Goal: Task Accomplishment & Management: Use online tool/utility

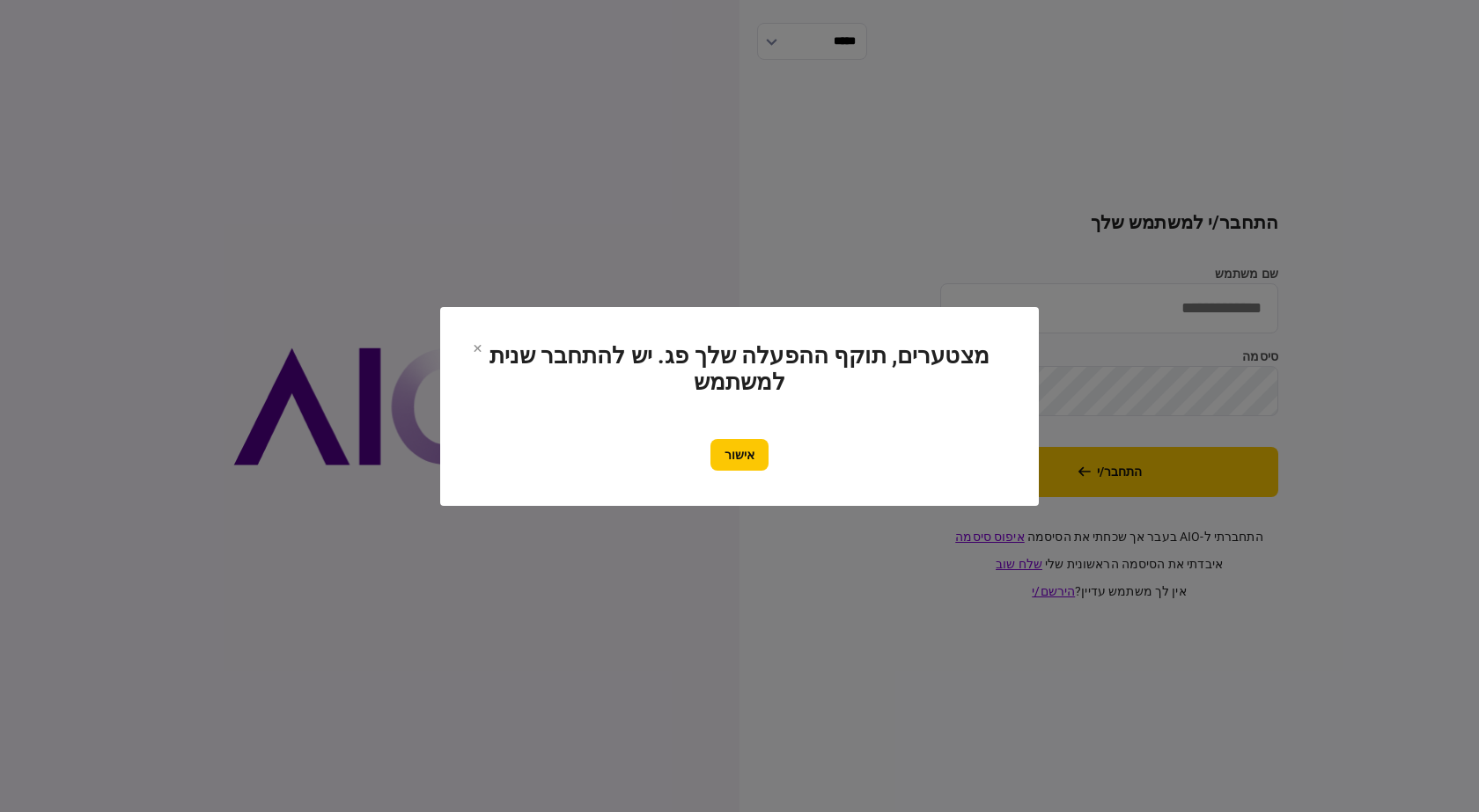
click at [763, 453] on button "אישור" at bounding box center [739, 455] width 58 height 32
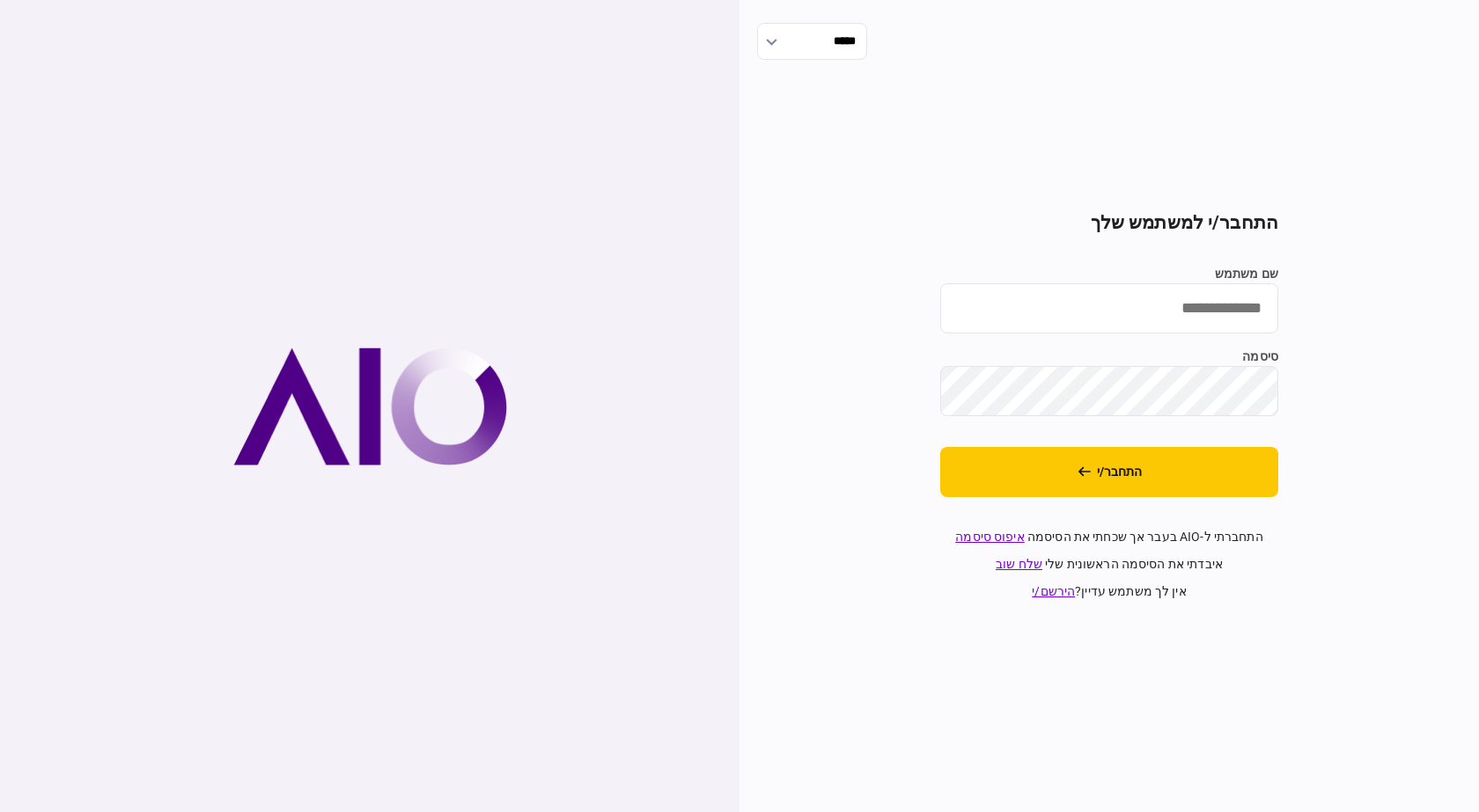
click at [1168, 295] on input "שם משתמש" at bounding box center [1109, 308] width 338 height 50
type input "**********"
click at [1197, 501] on section "**********" at bounding box center [1109, 407] width 338 height 389
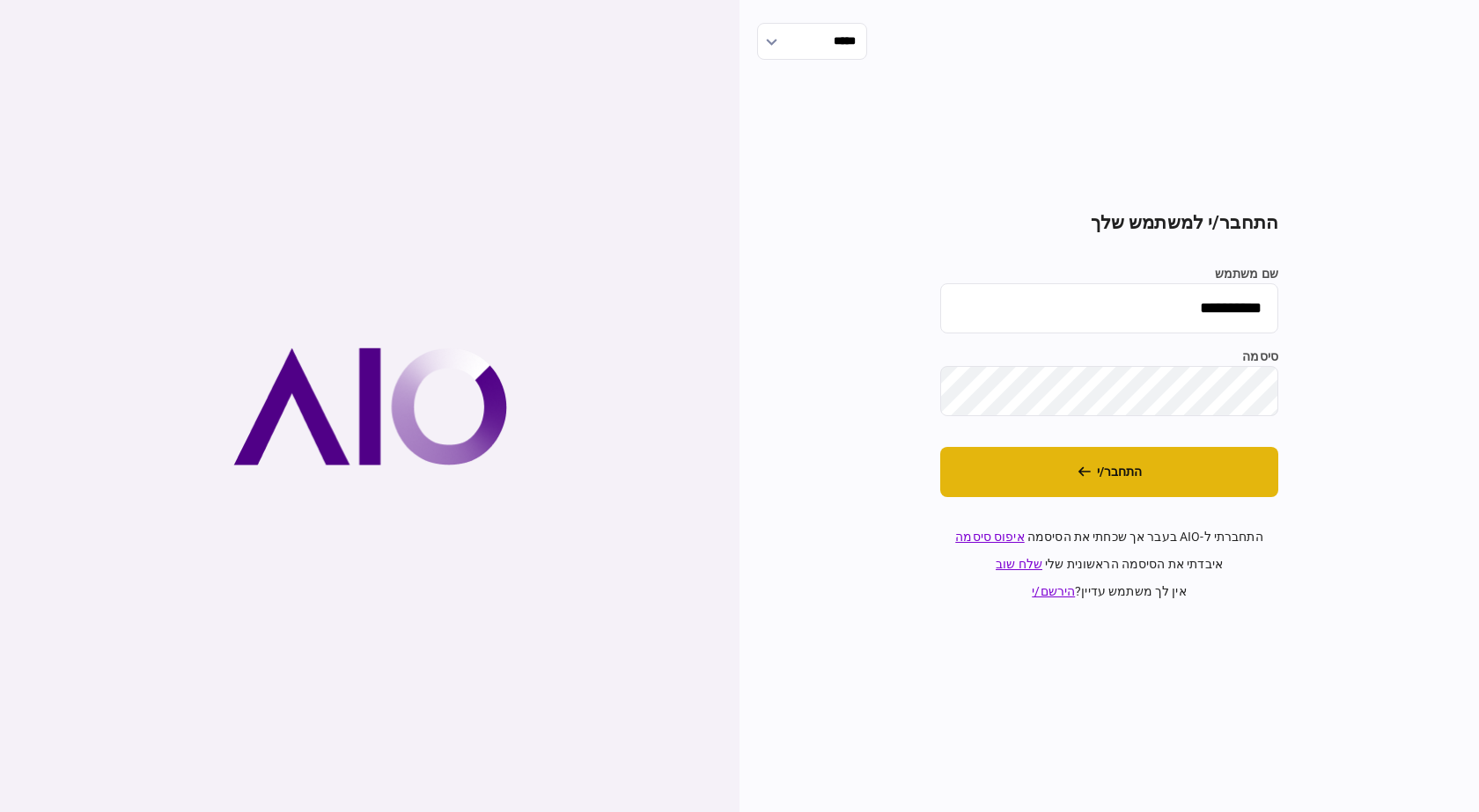
click at [1205, 488] on button "התחבר/י" at bounding box center [1109, 472] width 338 height 50
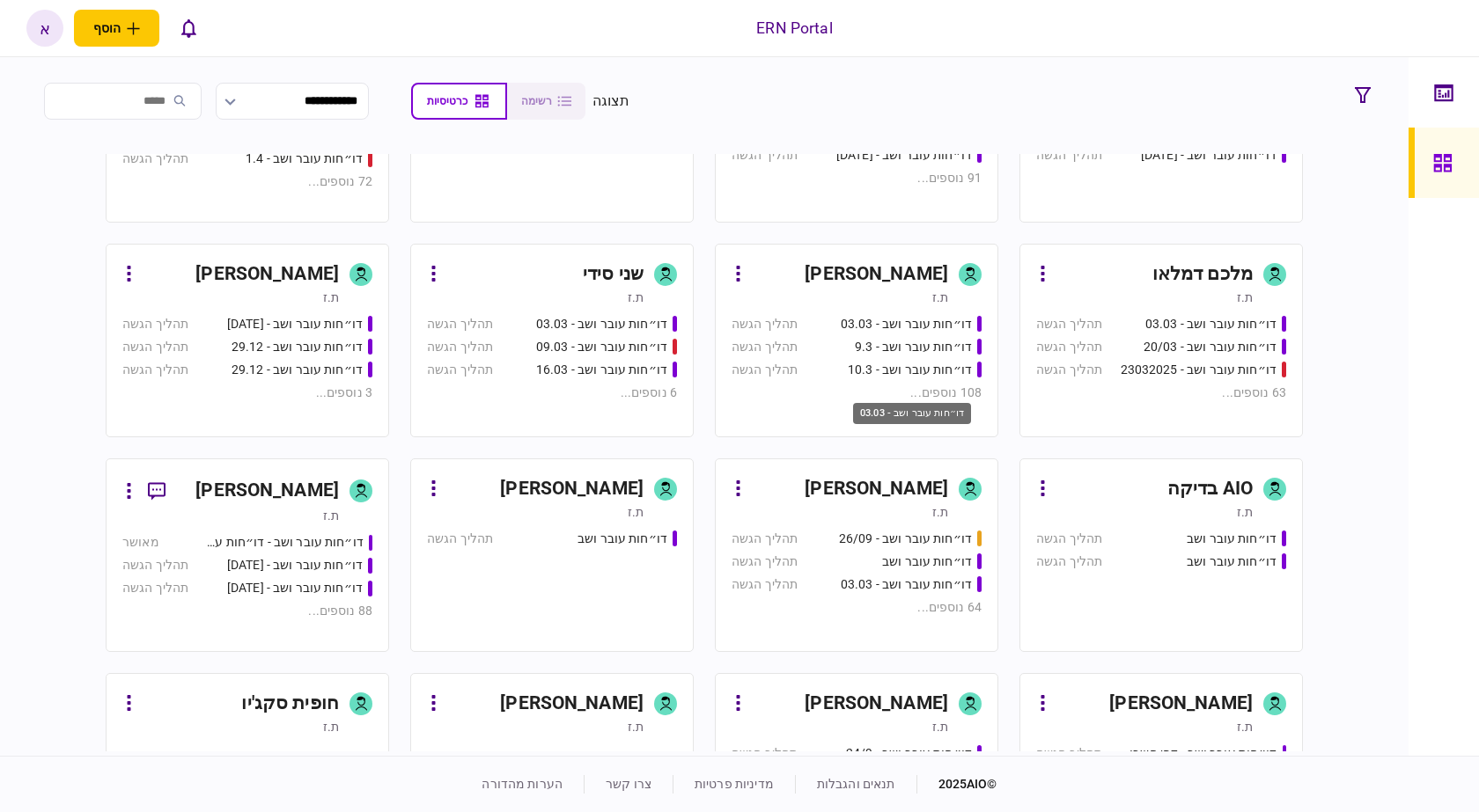
scroll to position [704, 0]
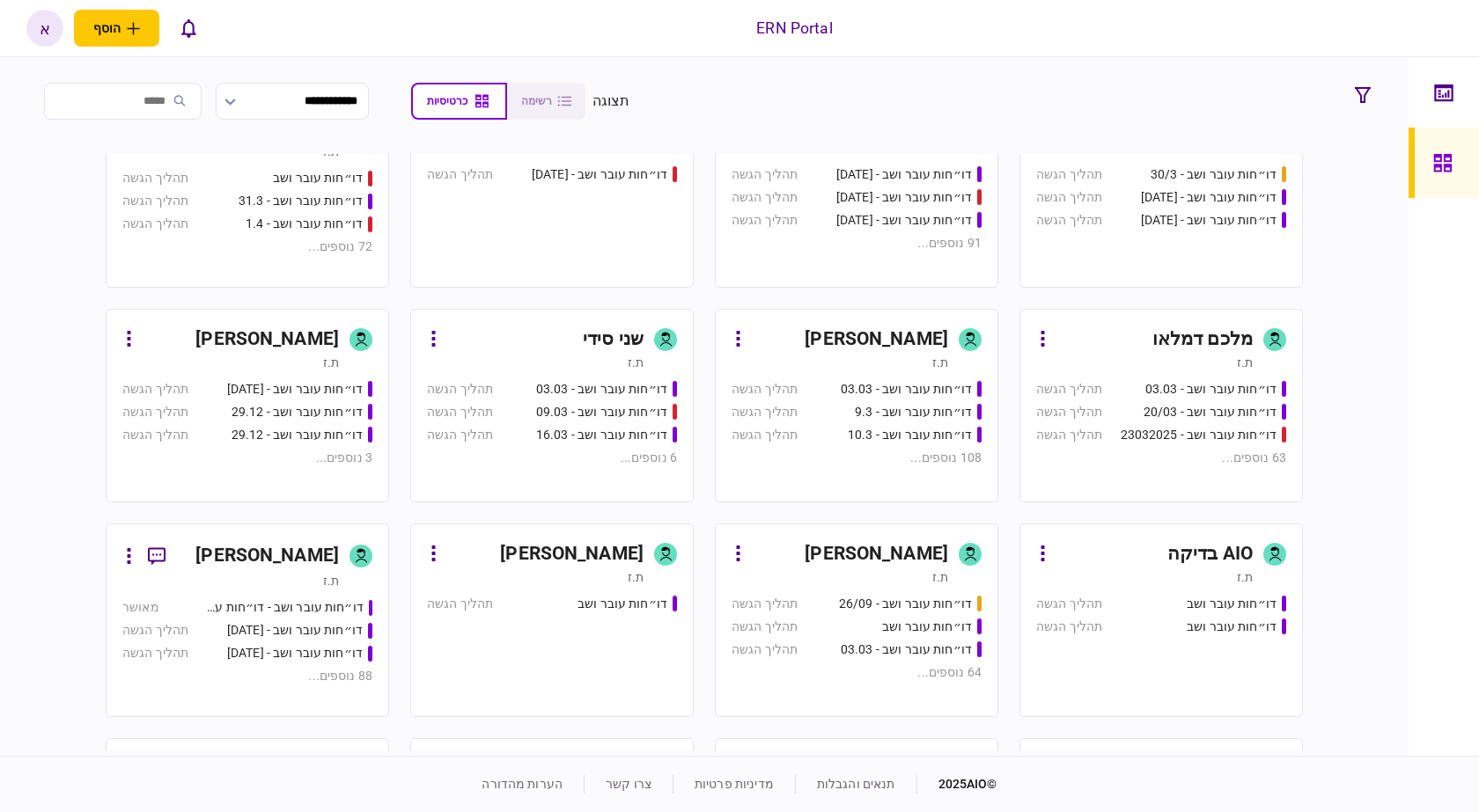
click at [913, 371] on div "ת.ז" at bounding box center [839, 363] width 217 height 18
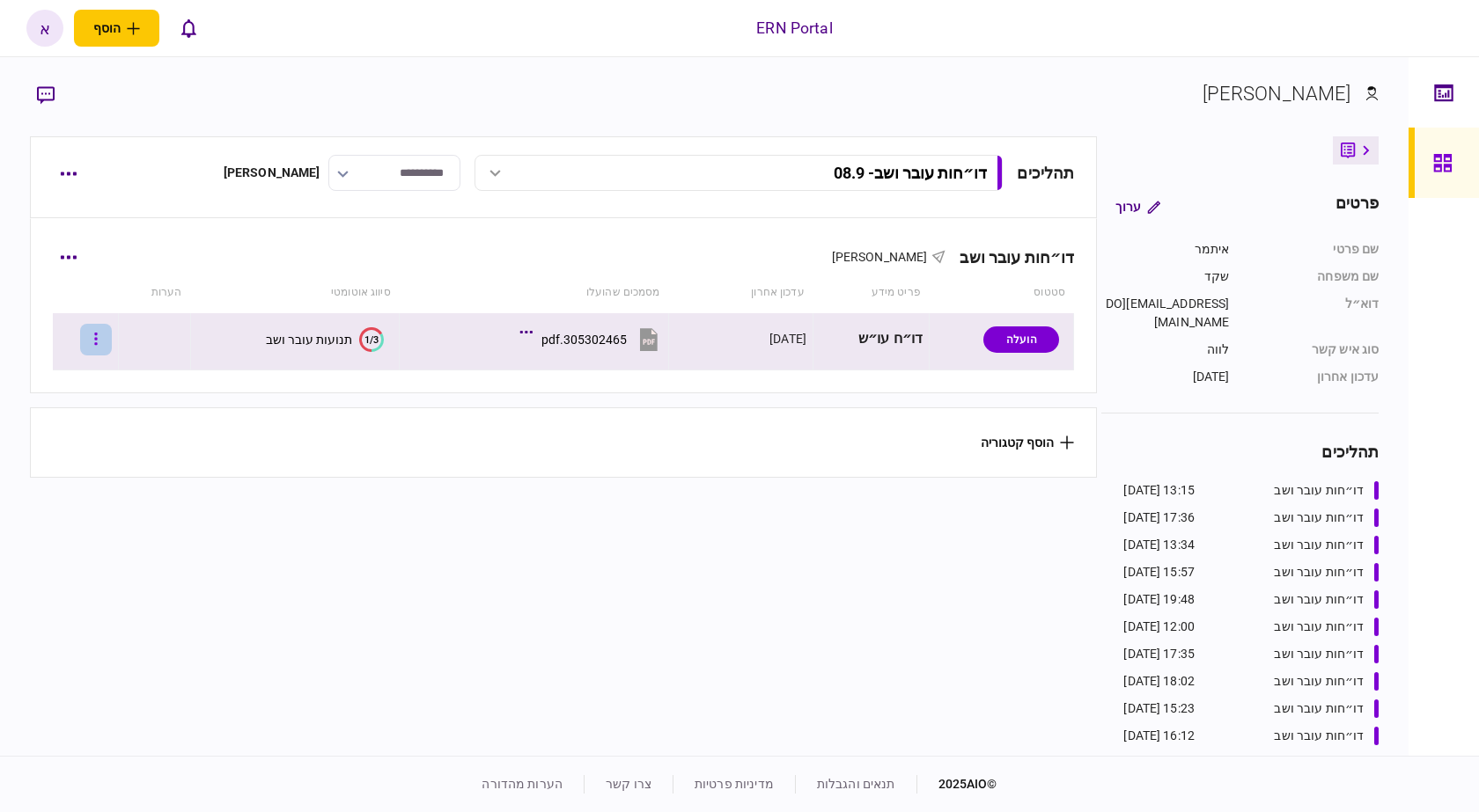
click at [98, 338] on icon "button" at bounding box center [96, 339] width 3 height 12
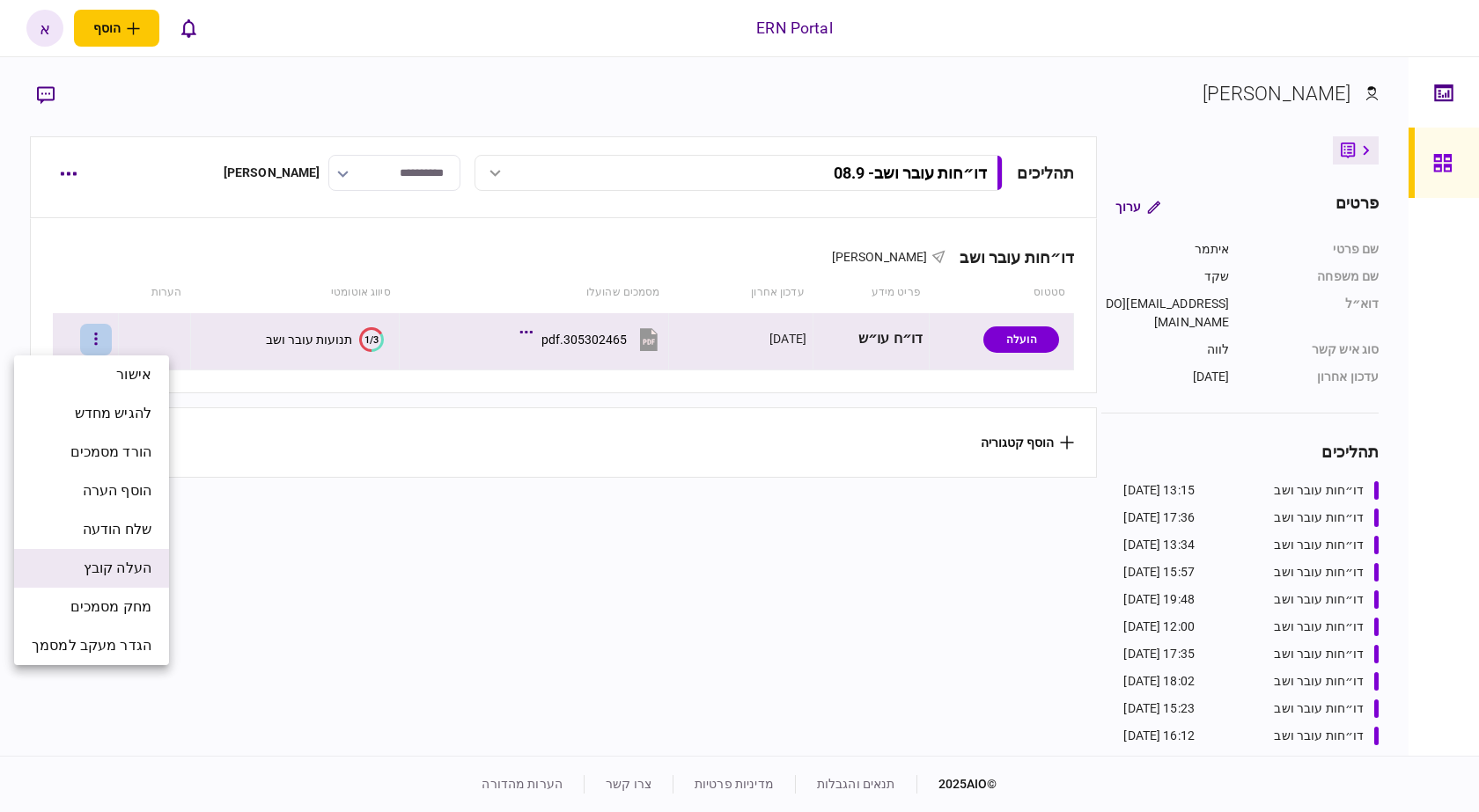
click at [136, 563] on span "העלה קובץ" at bounding box center [117, 568] width 68 height 21
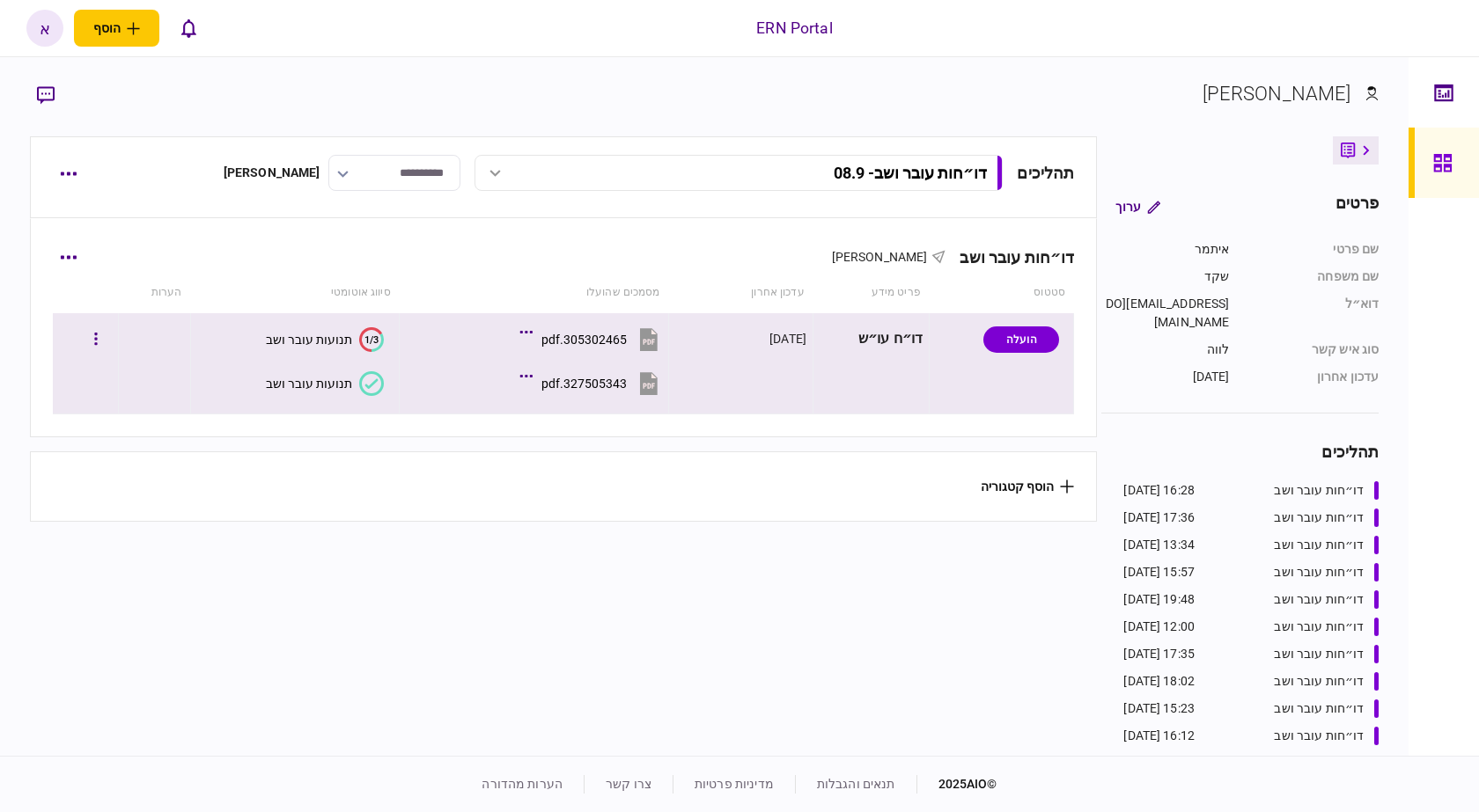
click at [322, 385] on div "תנועות עובר ושב" at bounding box center [309, 384] width 86 height 14
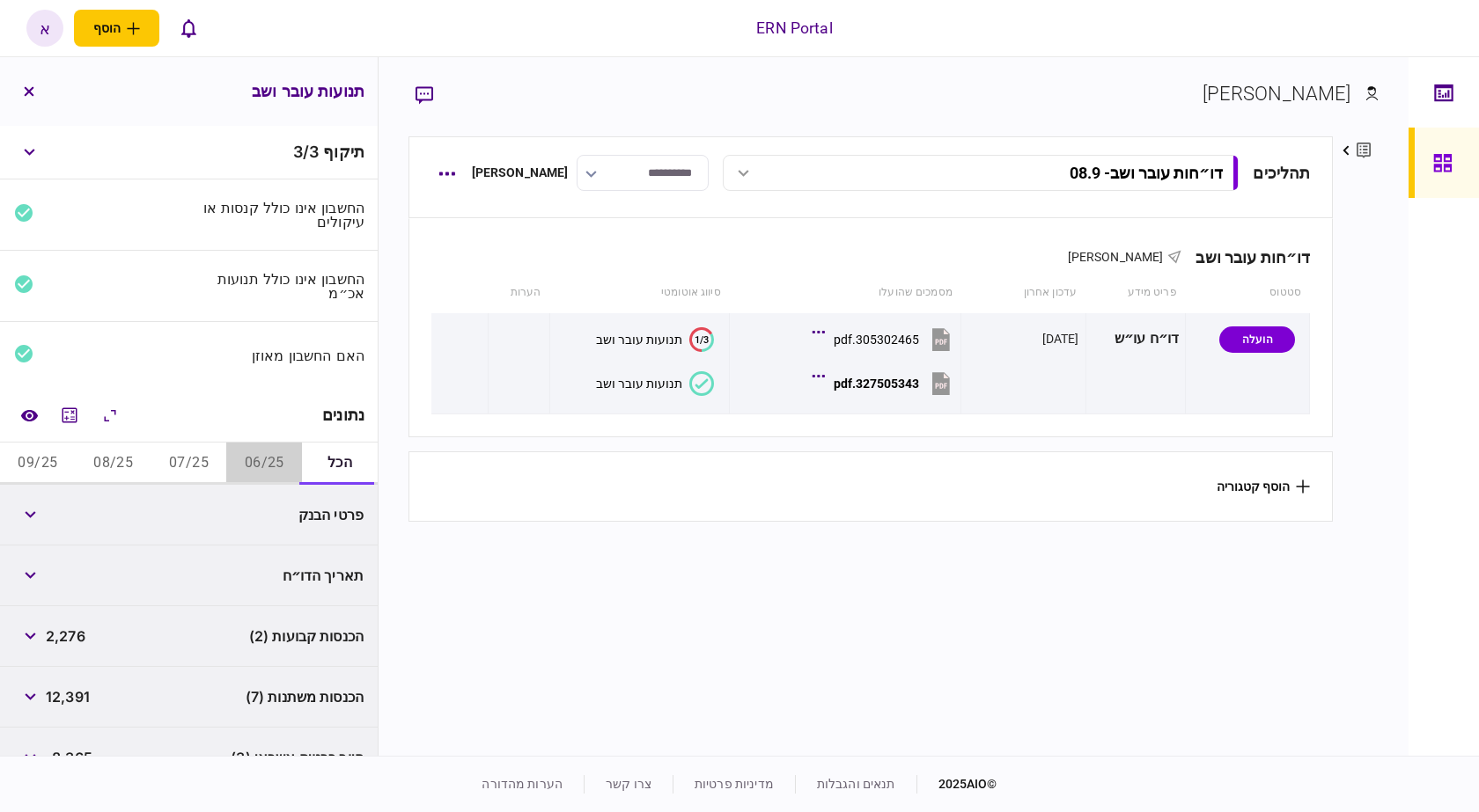
click at [260, 457] on button "06/25" at bounding box center [264, 464] width 76 height 42
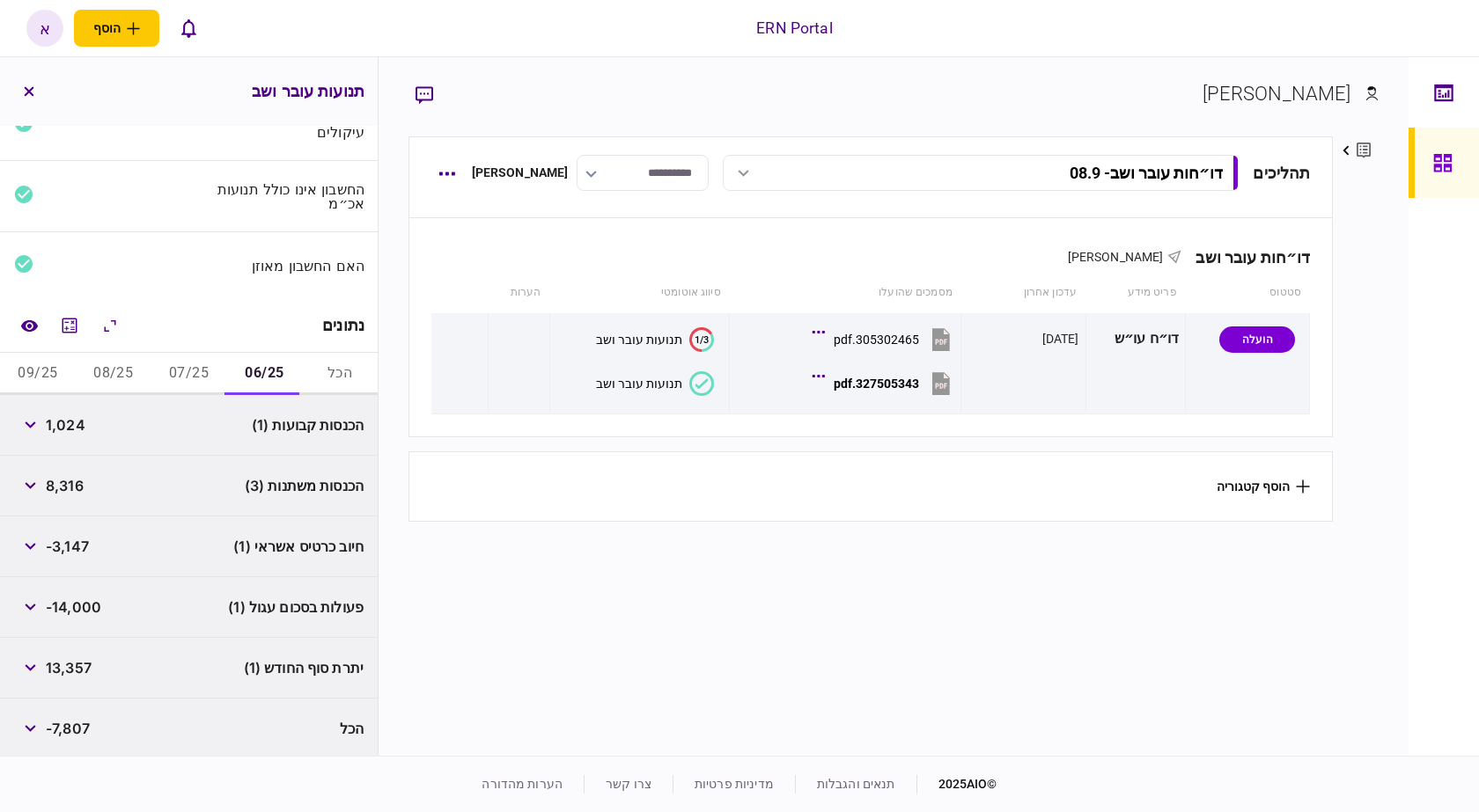
scroll to position [93, 0]
click at [73, 423] on span "1,024" at bounding box center [65, 422] width 40 height 21
copy span "1,024"
click at [34, 482] on icon "button" at bounding box center [30, 483] width 11 height 7
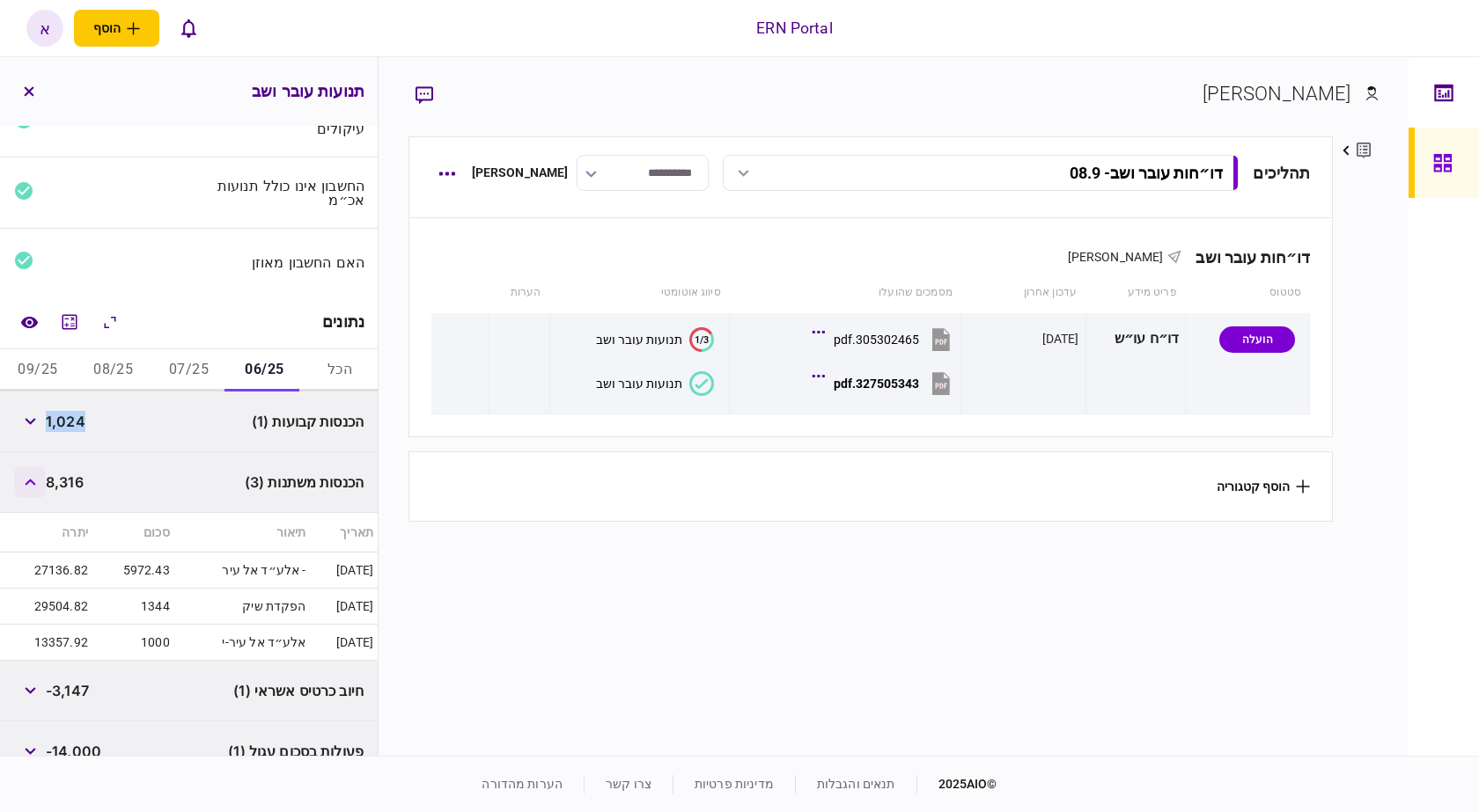
click at [34, 482] on icon "button" at bounding box center [30, 483] width 11 height 7
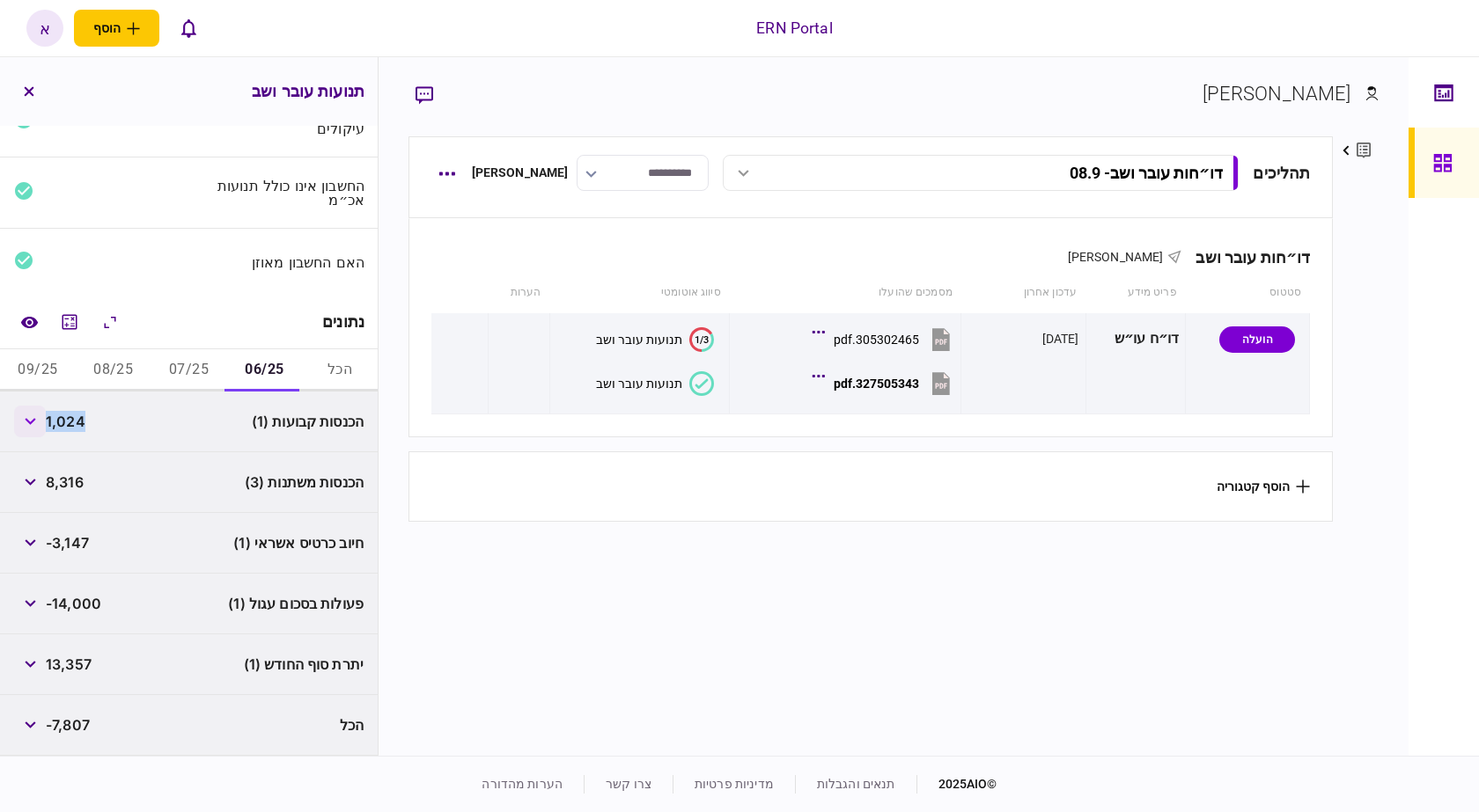
click at [26, 423] on button "button" at bounding box center [30, 422] width 32 height 32
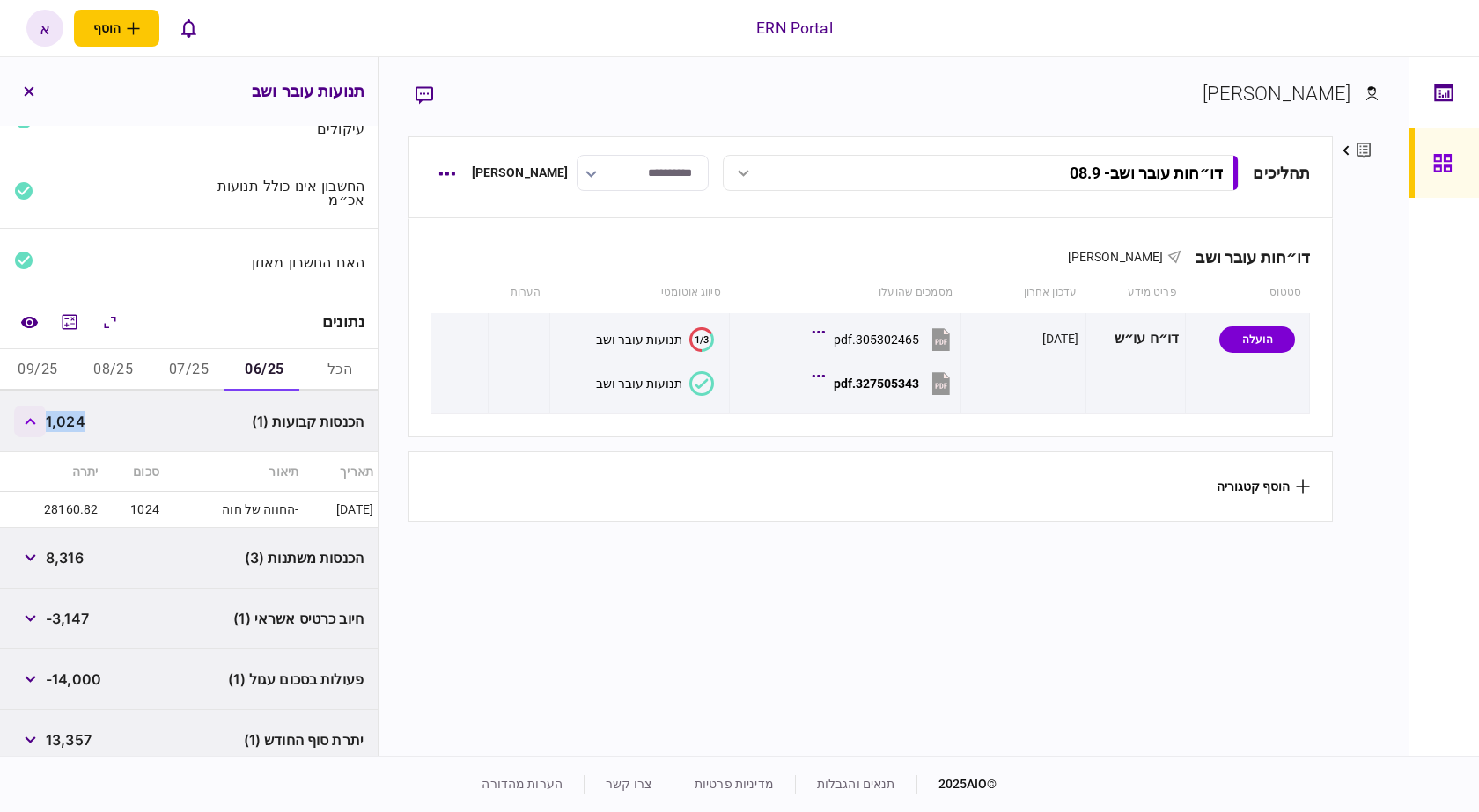
click at [26, 423] on button "button" at bounding box center [30, 422] width 32 height 32
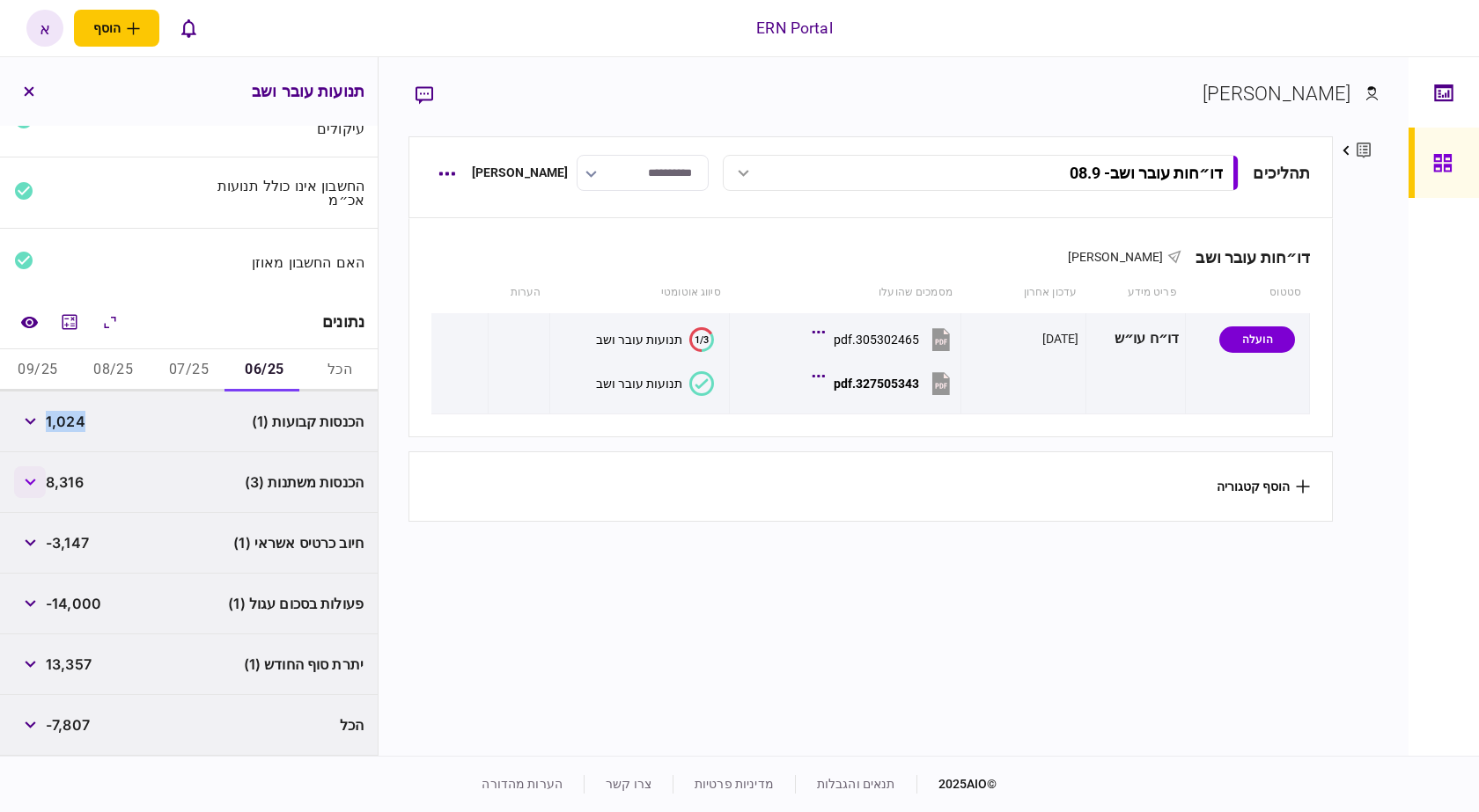
click at [36, 485] on icon "button" at bounding box center [30, 483] width 11 height 7
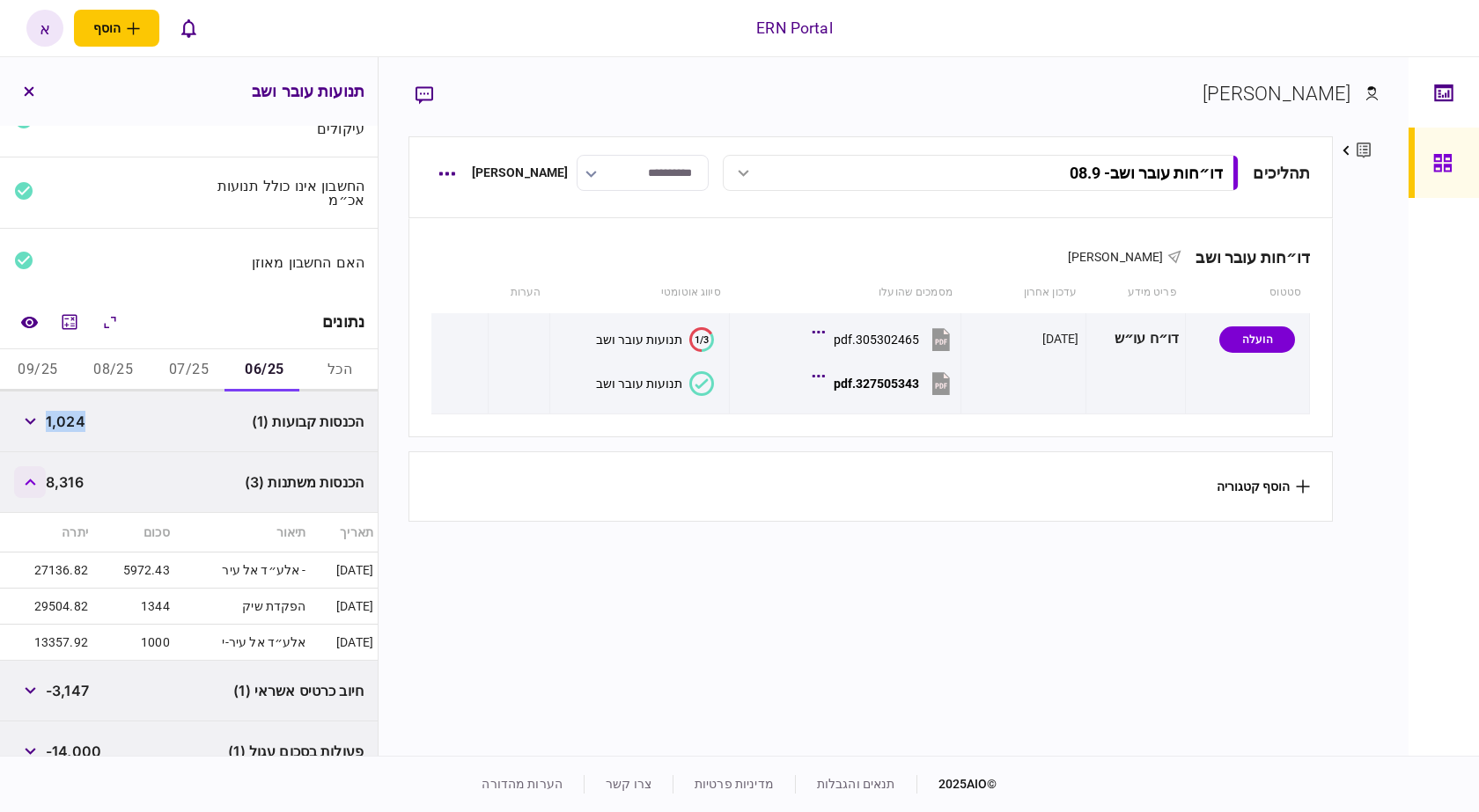
click at [36, 485] on icon "button" at bounding box center [30, 483] width 11 height 7
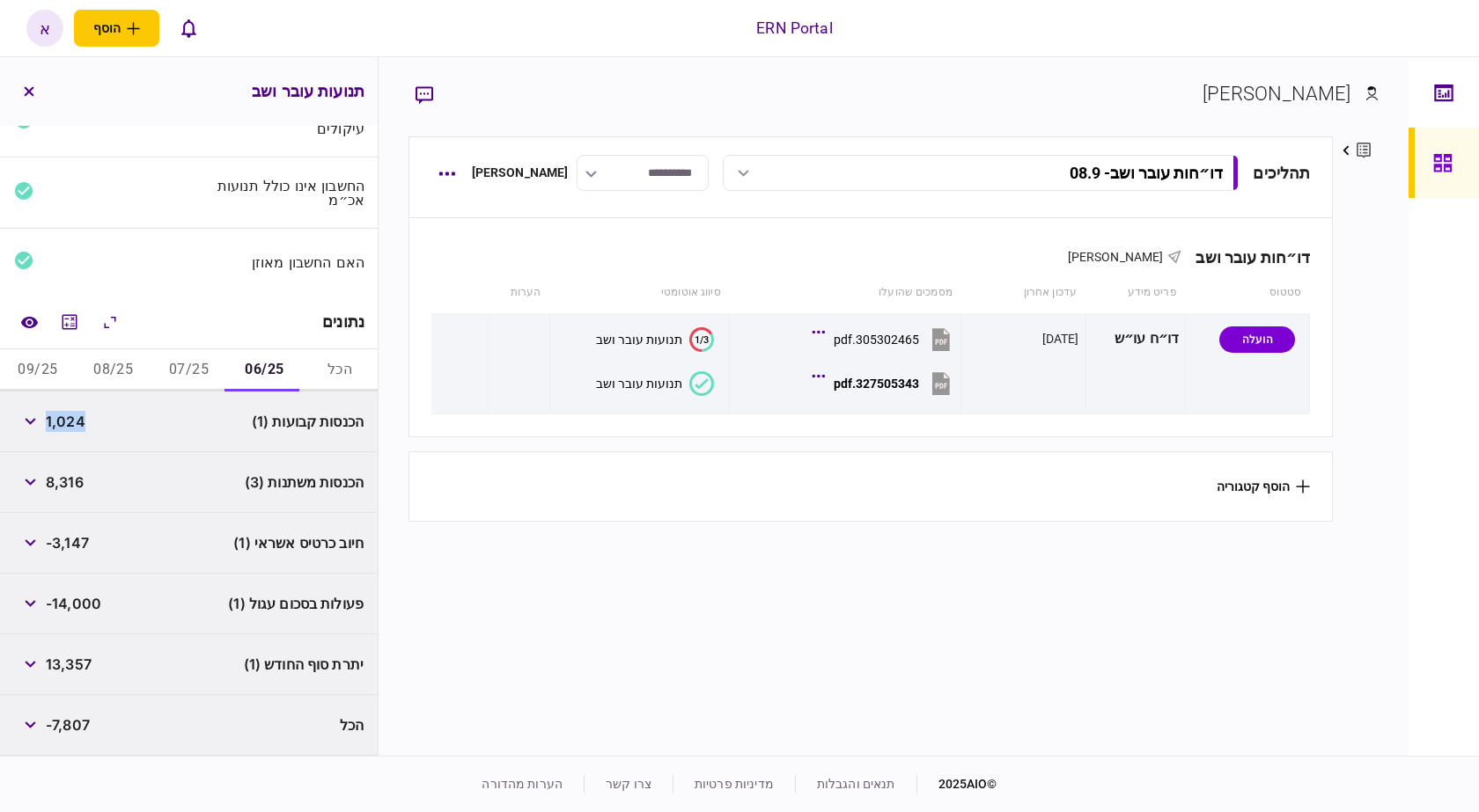
copy span "1,024"
click at [69, 477] on span "8,316" at bounding box center [64, 483] width 38 height 21
copy span "8,316"
click at [35, 601] on icon "button" at bounding box center [30, 603] width 11 height 7
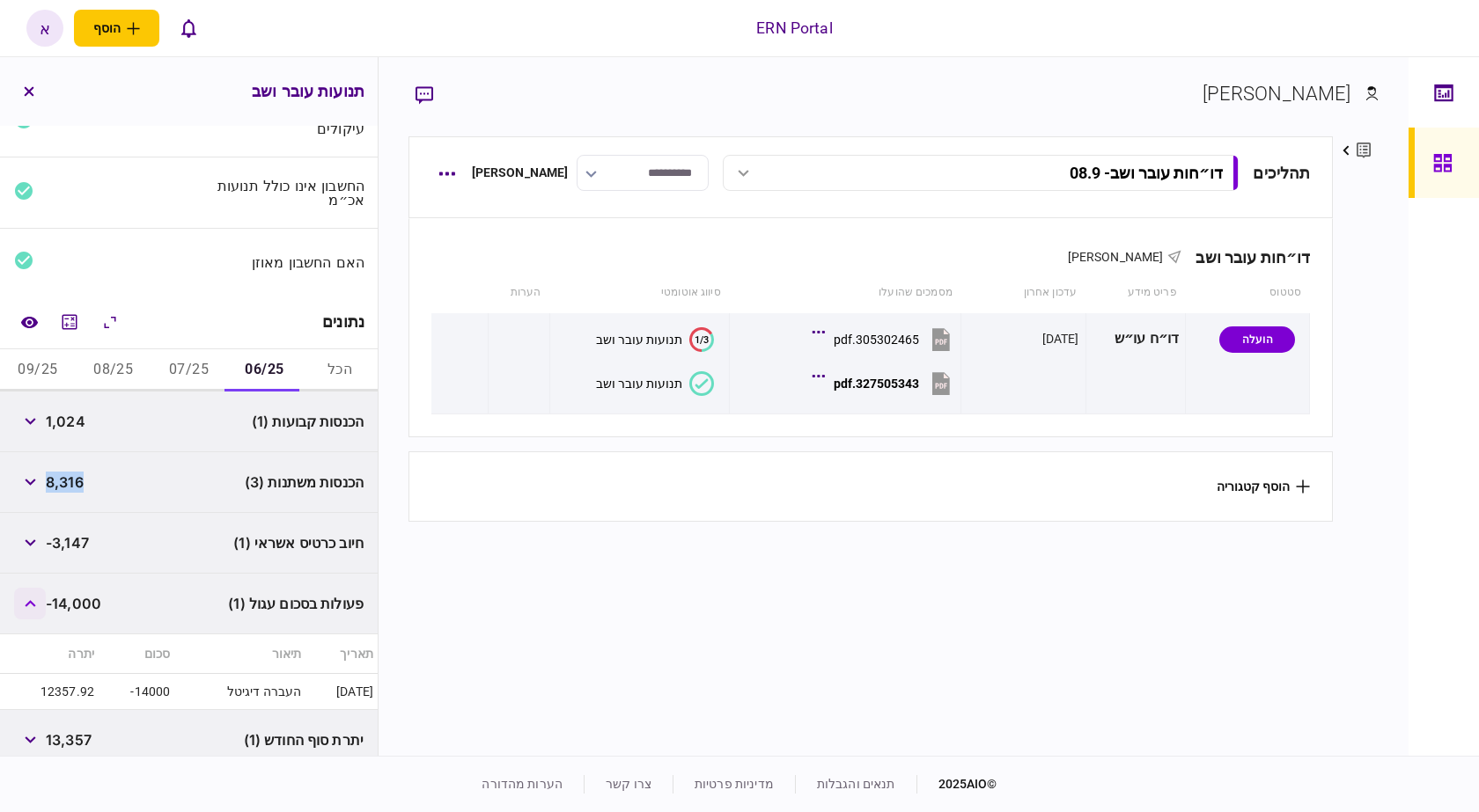
click at [36, 601] on icon "button" at bounding box center [30, 603] width 11 height 7
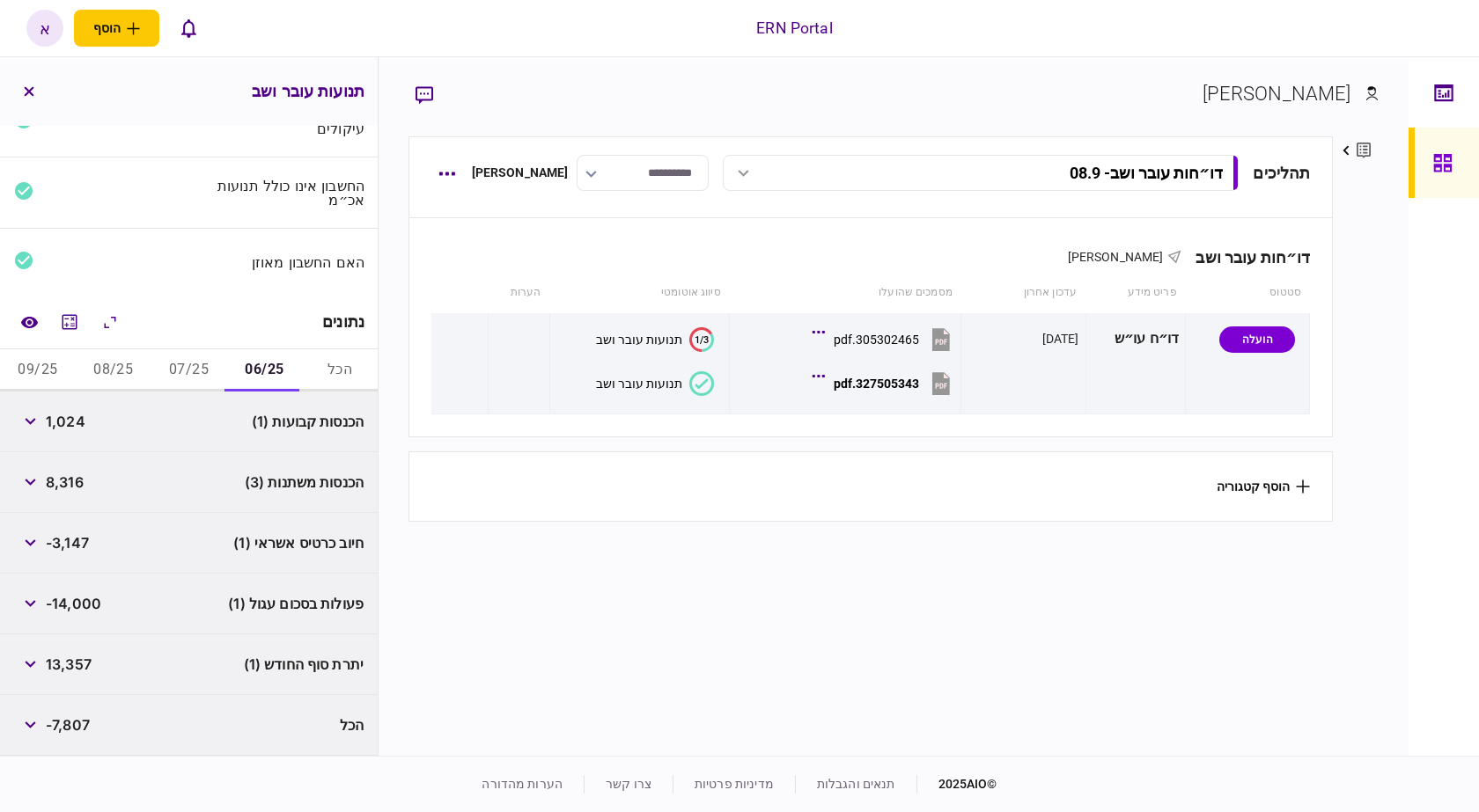
click at [86, 657] on span "13,357" at bounding box center [69, 664] width 46 height 21
click at [85, 659] on span "13,357" at bounding box center [69, 664] width 46 height 21
click at [88, 662] on span "13,357" at bounding box center [69, 664] width 46 height 21
copy span "13,357"
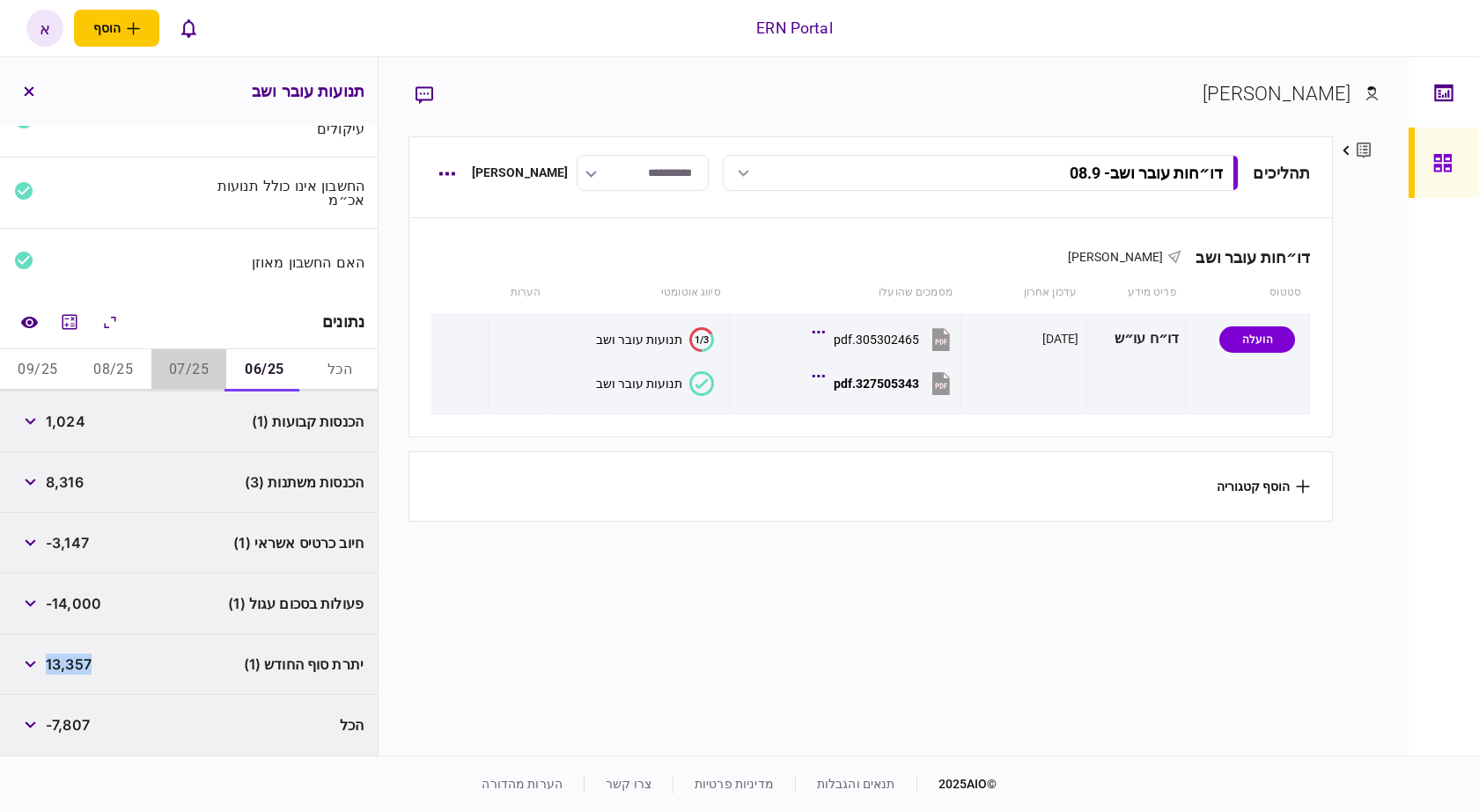
click at [198, 366] on button "07/25" at bounding box center [189, 371] width 76 height 42
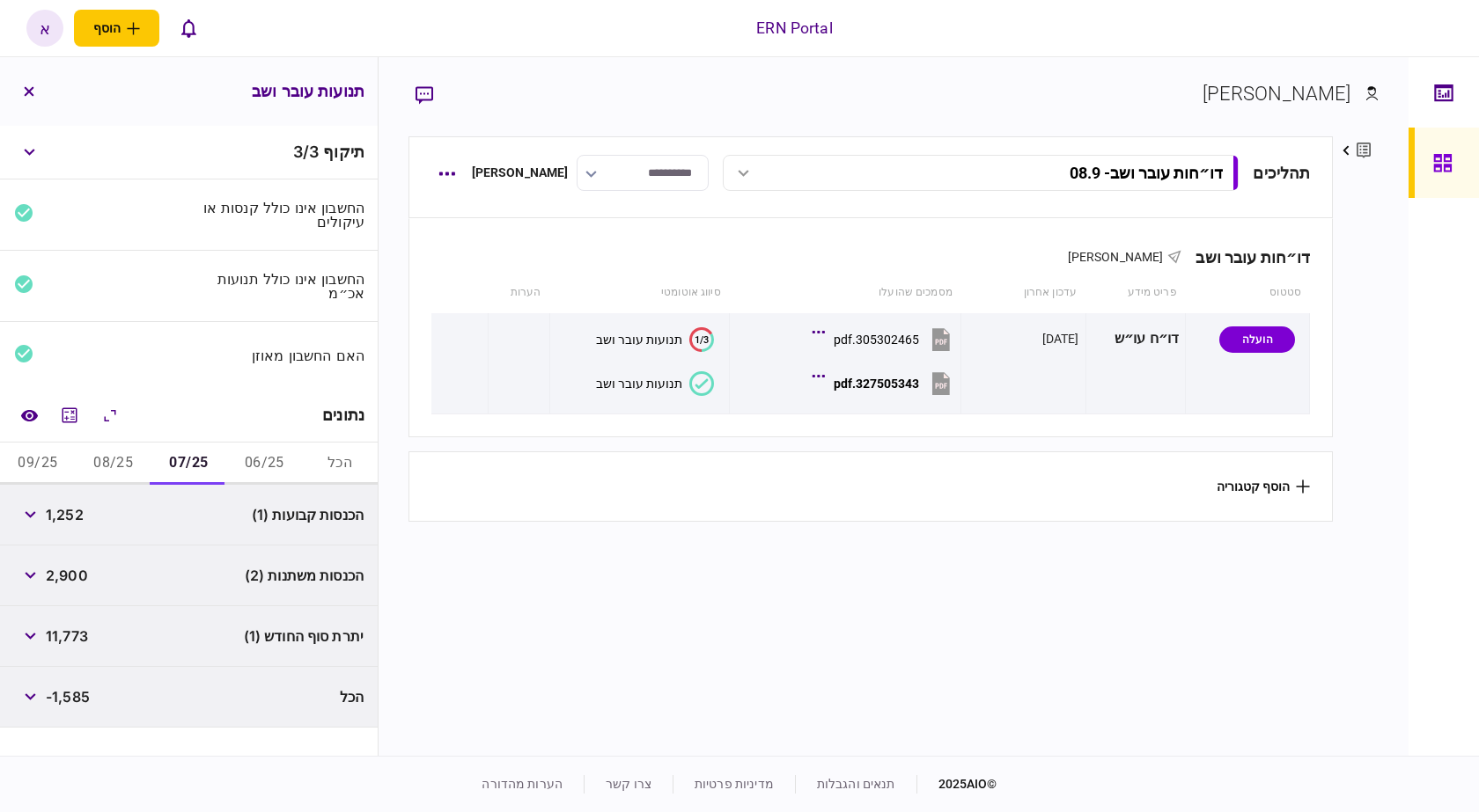
click at [73, 516] on span "1,252" at bounding box center [64, 515] width 38 height 21
copy span "1,252"
click at [69, 506] on span "1,252" at bounding box center [64, 515] width 38 height 21
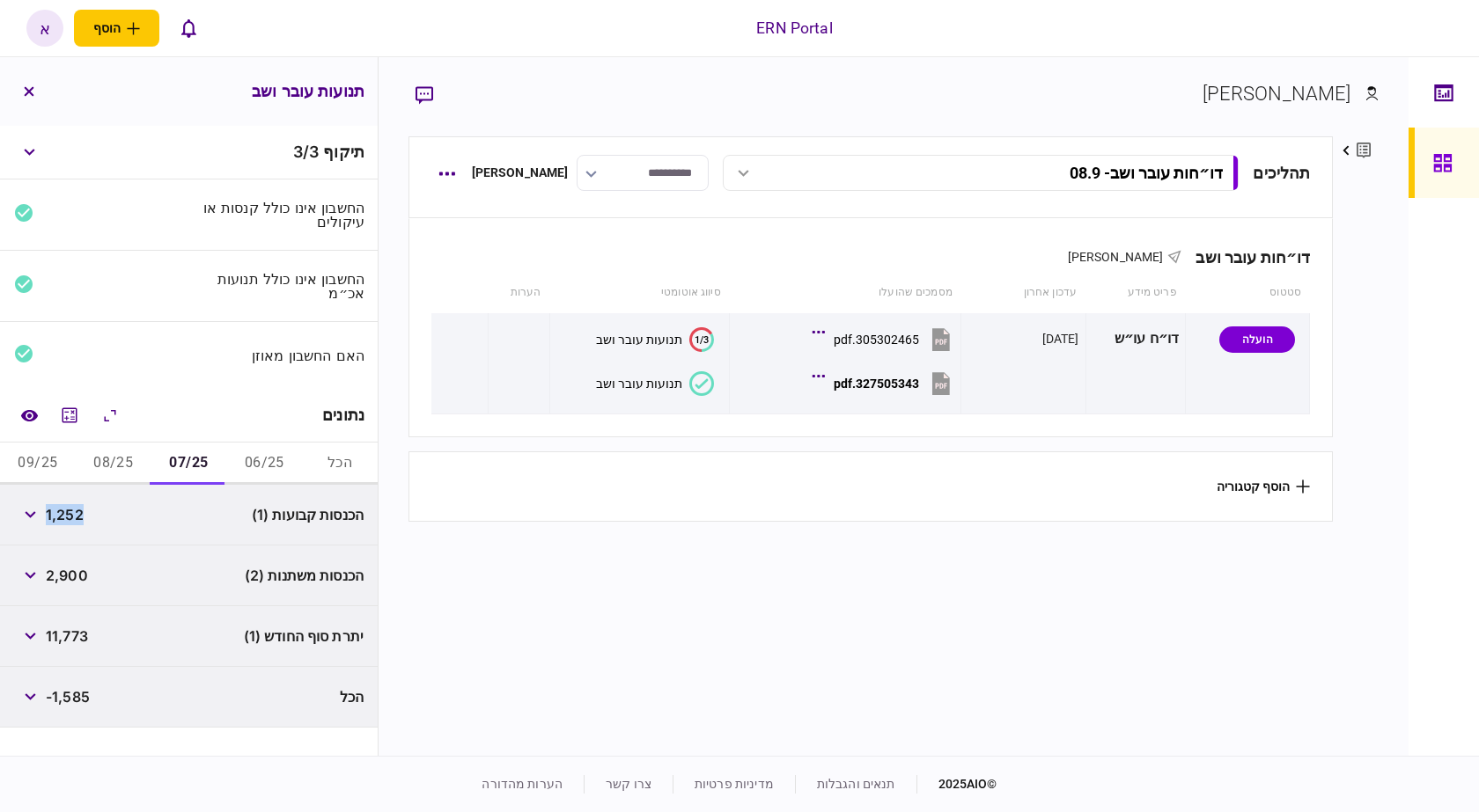
click at [69, 506] on span "1,252" at bounding box center [64, 515] width 38 height 21
click at [72, 578] on span "2,900" at bounding box center [67, 575] width 42 height 21
copy span "2,900"
click at [69, 633] on span "11,773" at bounding box center [67, 636] width 42 height 21
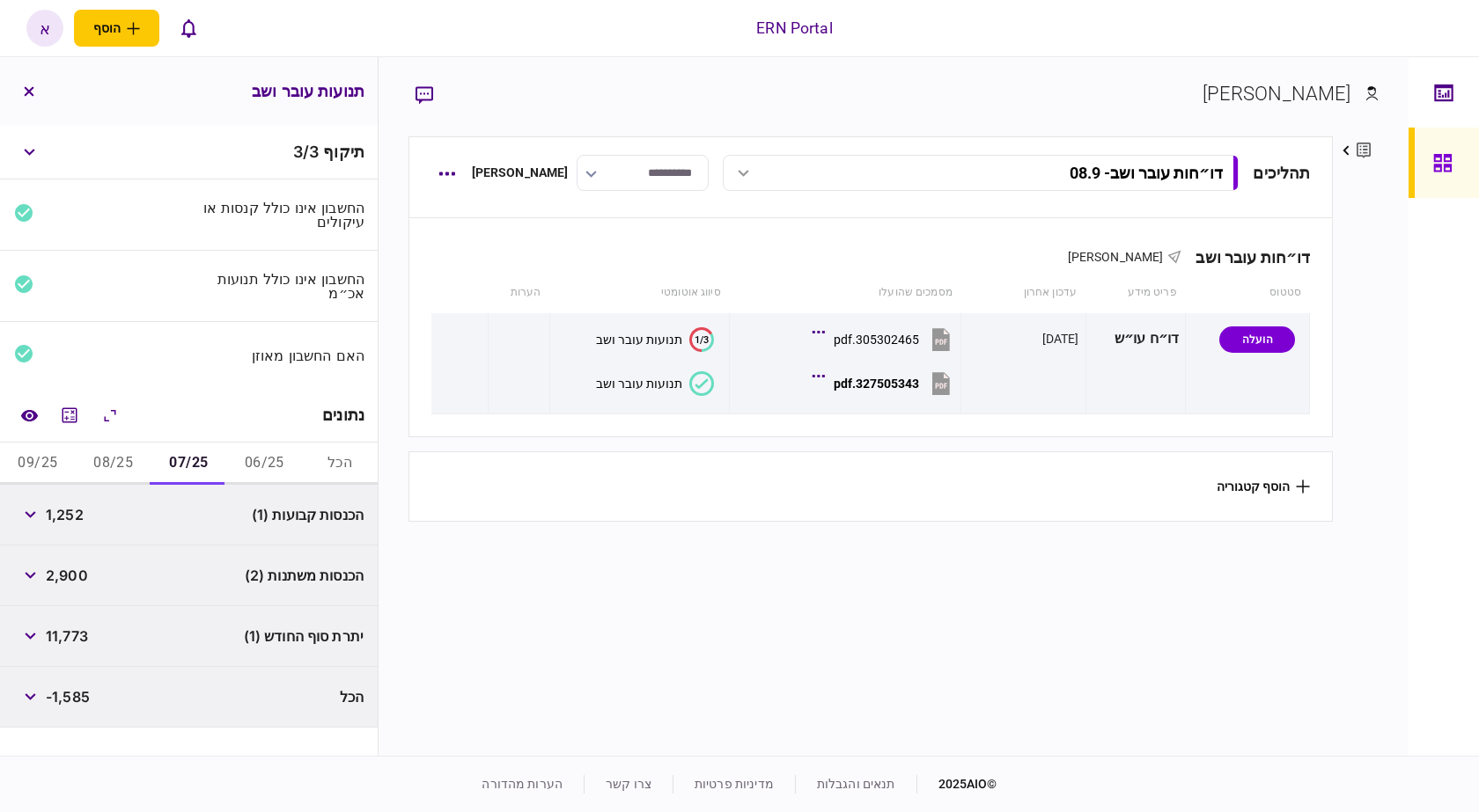
click at [74, 633] on span "11,773" at bounding box center [67, 636] width 42 height 21
click at [69, 637] on span "11,773" at bounding box center [67, 636] width 42 height 21
copy span "11,773"
click at [131, 465] on button "08/25" at bounding box center [114, 464] width 76 height 42
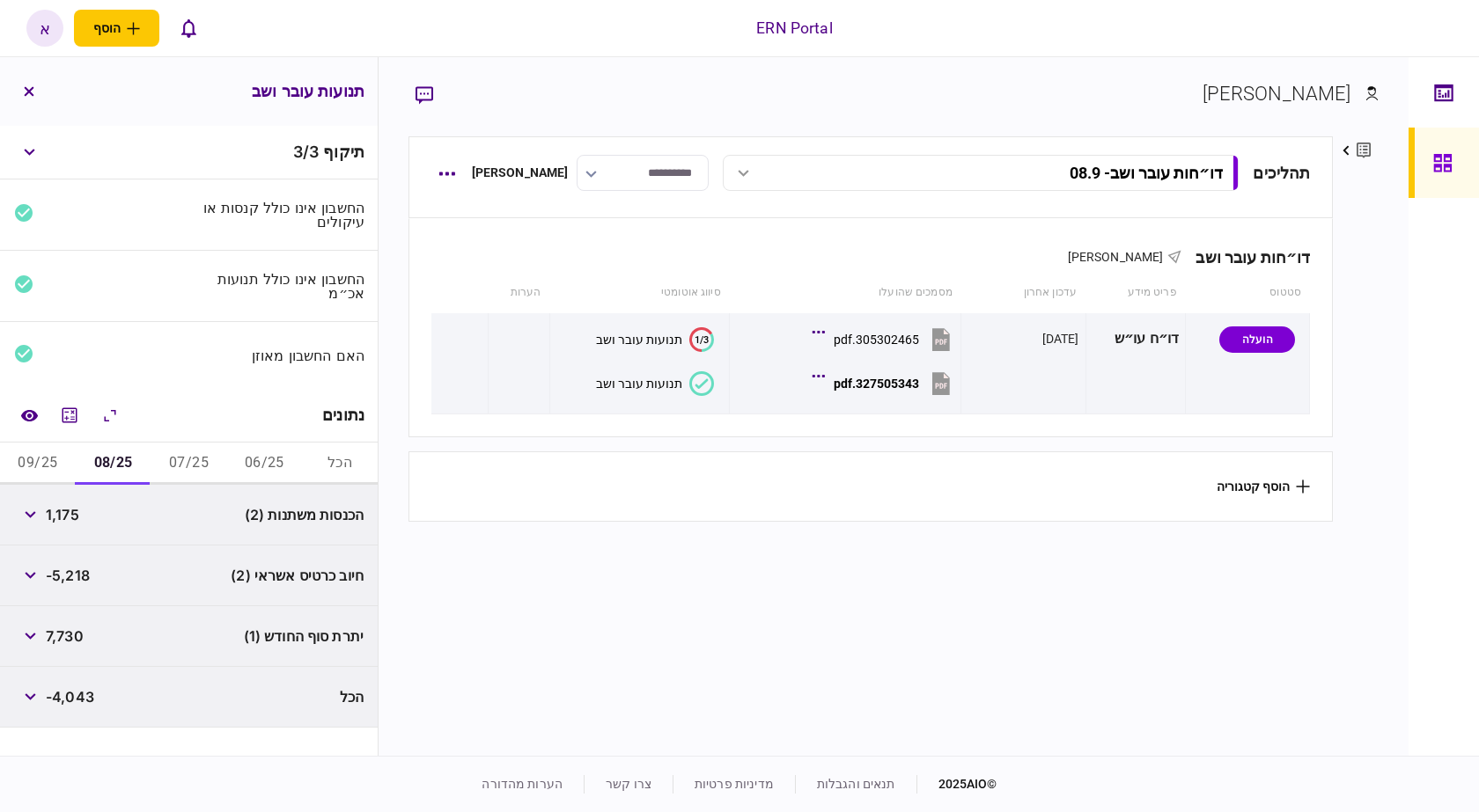
click at [72, 517] on span "1,175" at bounding box center [63, 515] width 33 height 21
copy span "1,175"
click at [72, 517] on span "1,175" at bounding box center [63, 515] width 33 height 21
click at [64, 641] on span "7,730" at bounding box center [64, 636] width 38 height 21
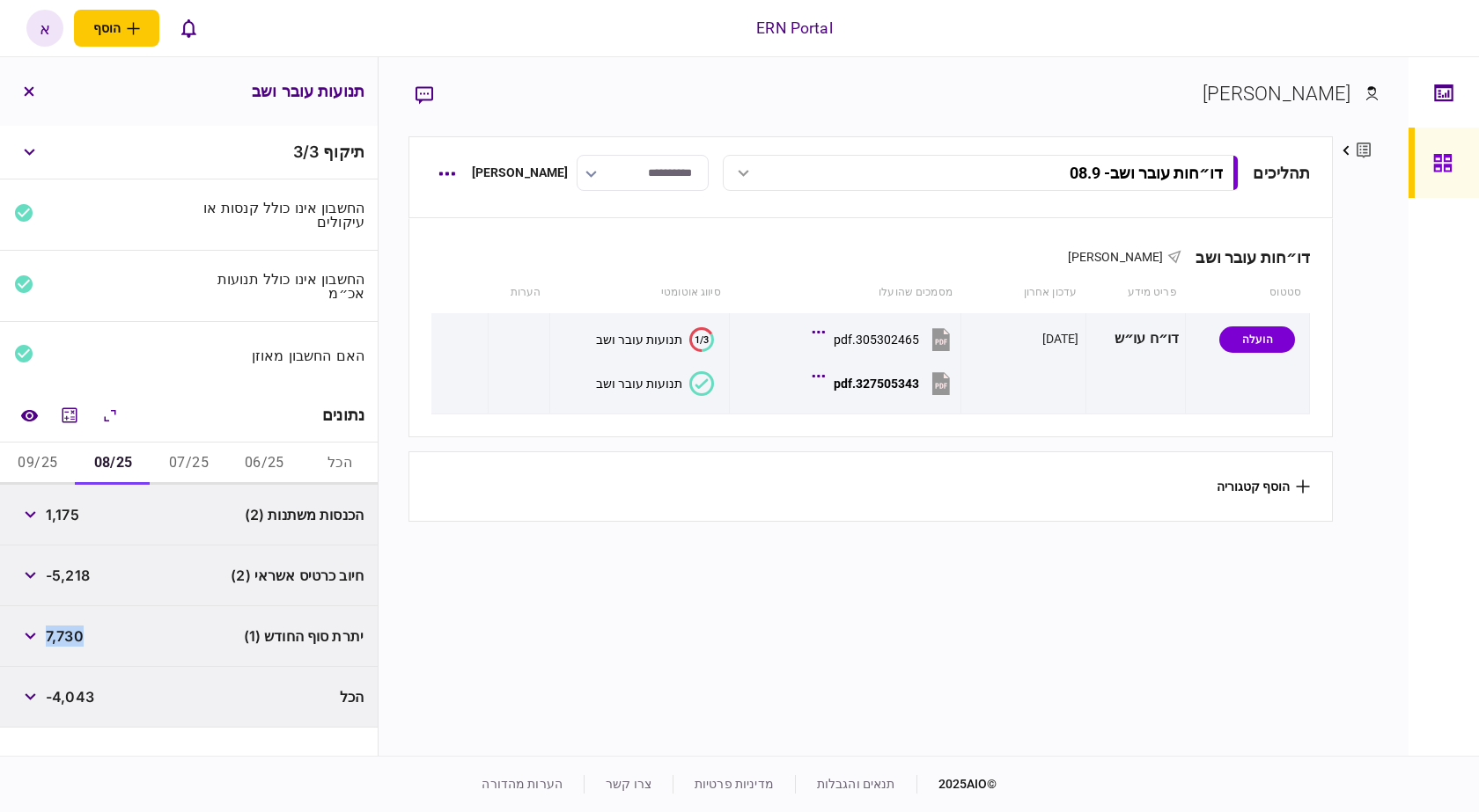
copy span "7,730"
click at [61, 475] on button "09/25" at bounding box center [38, 464] width 76 height 42
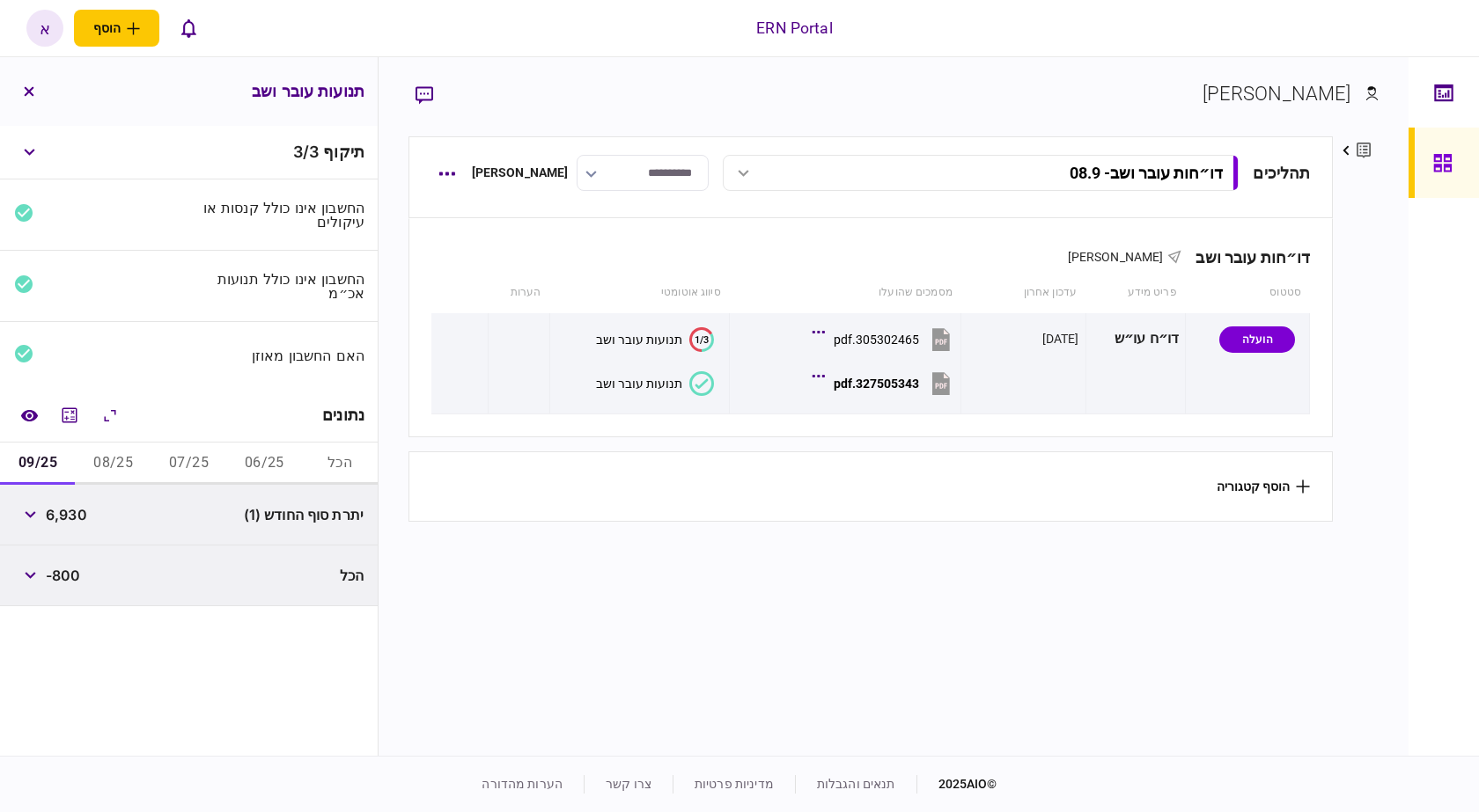
click at [56, 513] on span "6,930" at bounding box center [66, 515] width 41 height 21
click at [57, 513] on span "6,930" at bounding box center [66, 515] width 41 height 21
copy span "6,930"
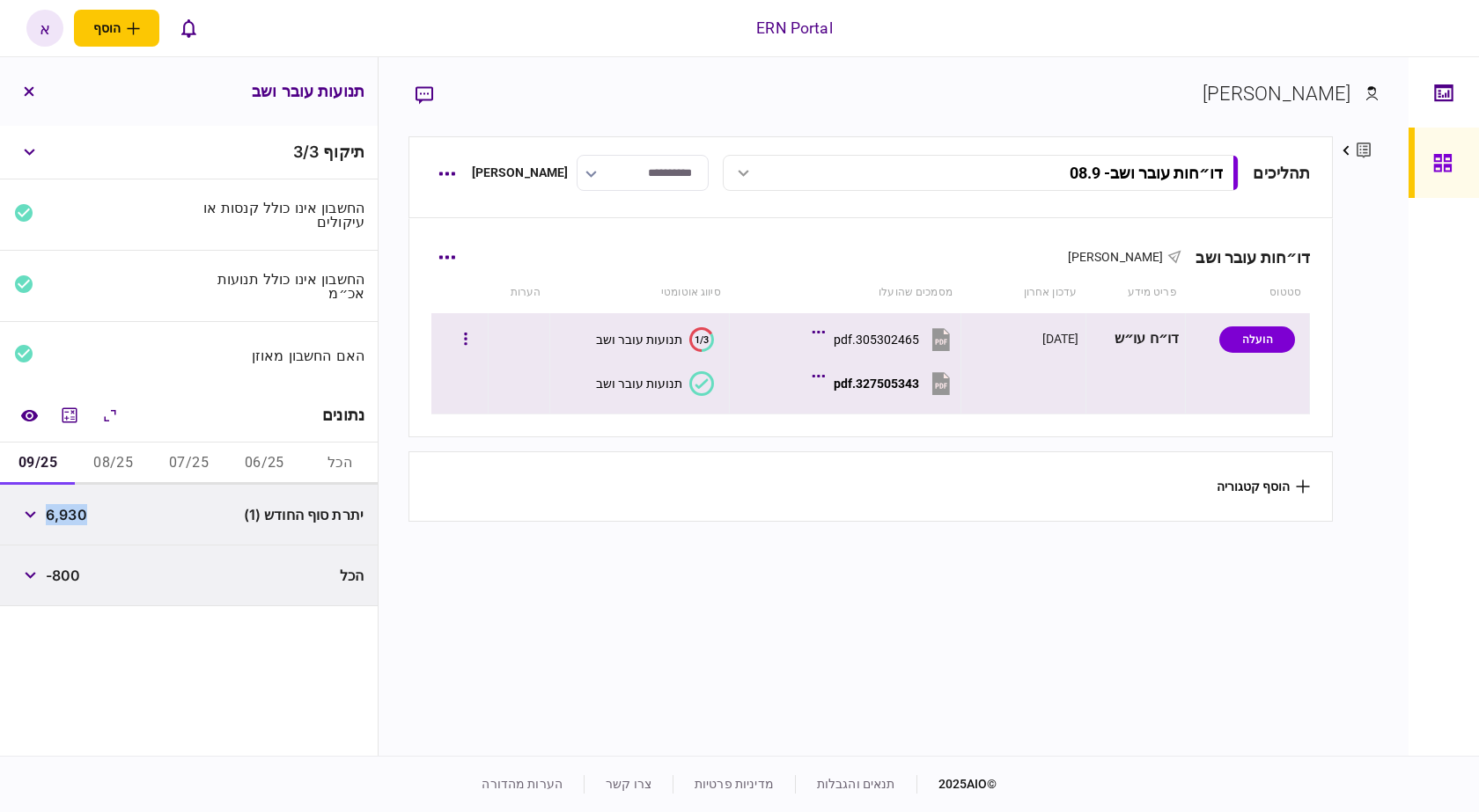
click at [886, 395] on button "327505343.pdf" at bounding box center [884, 383] width 138 height 40
